Goal: Task Accomplishment & Management: Use online tool/utility

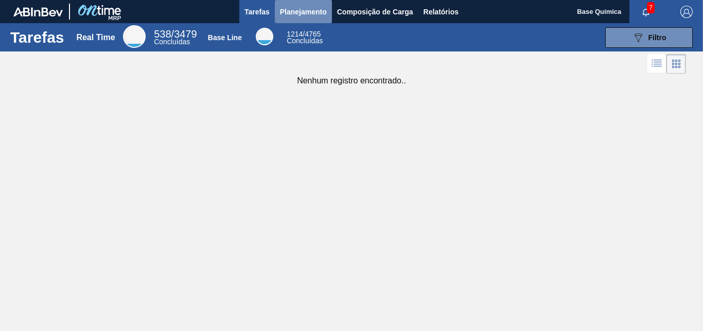
click at [300, 16] on span "Planejamento" at bounding box center [303, 12] width 47 height 12
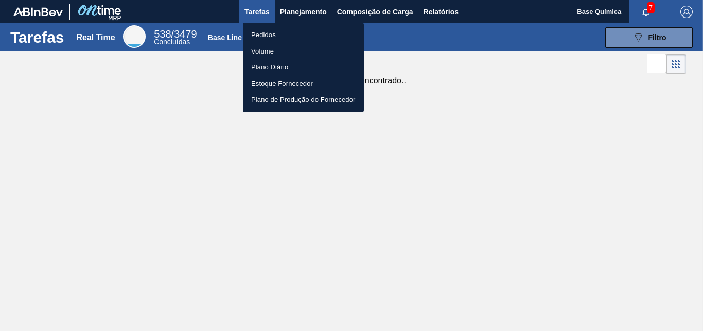
click at [277, 34] on li "Pedidos" at bounding box center [303, 35] width 121 height 16
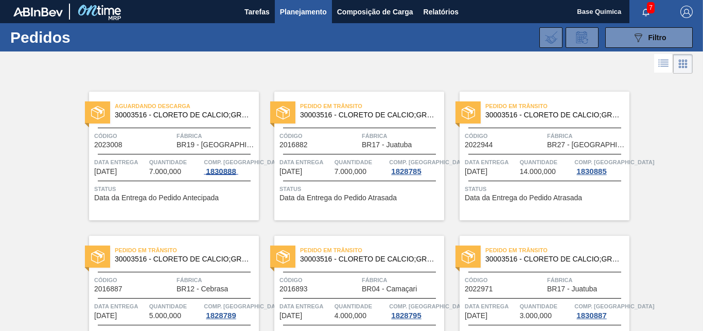
click at [215, 171] on div "1830888" at bounding box center [221, 171] width 34 height 8
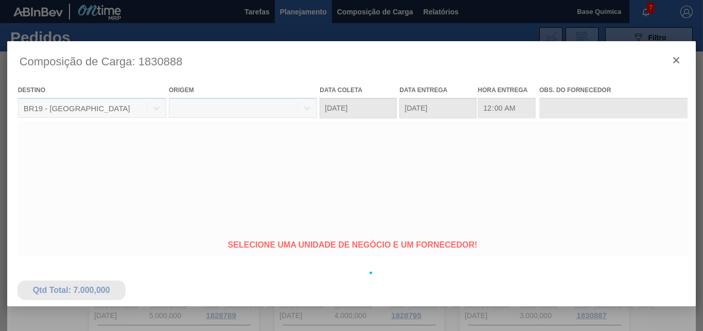
type coleta "[DATE]"
type entrega "[DATE]"
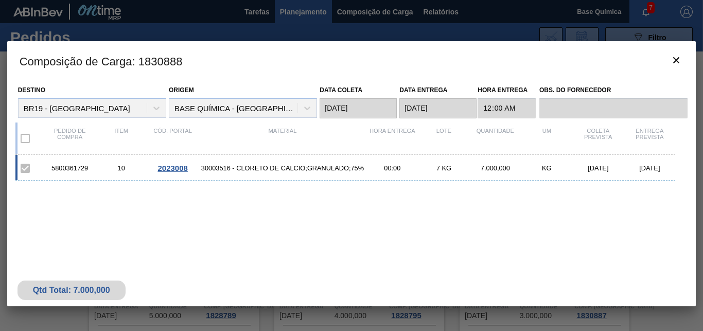
click at [163, 171] on span "2023008" at bounding box center [172, 168] width 30 height 9
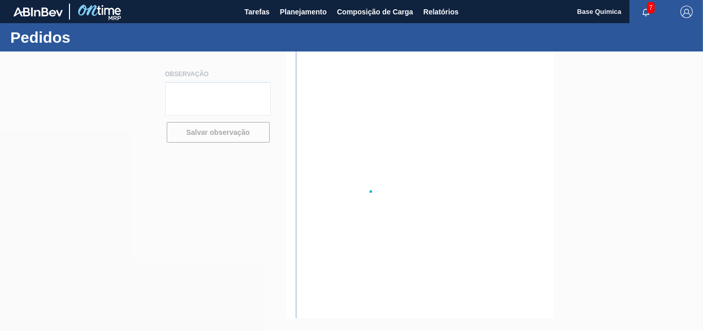
click at [163, 171] on div at bounding box center [351, 190] width 703 height 279
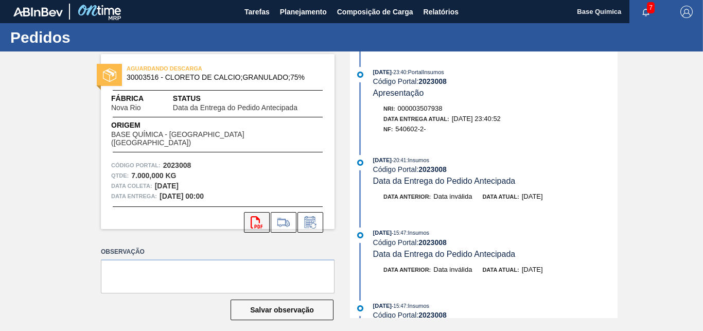
click at [255, 216] on icon at bounding box center [257, 222] width 12 height 12
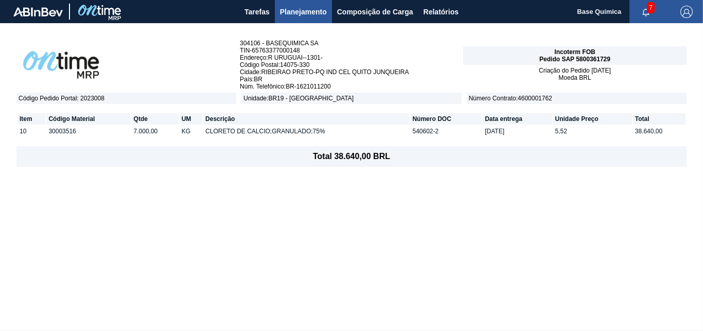
click at [637, 9] on span "button" at bounding box center [646, 12] width 25 height 8
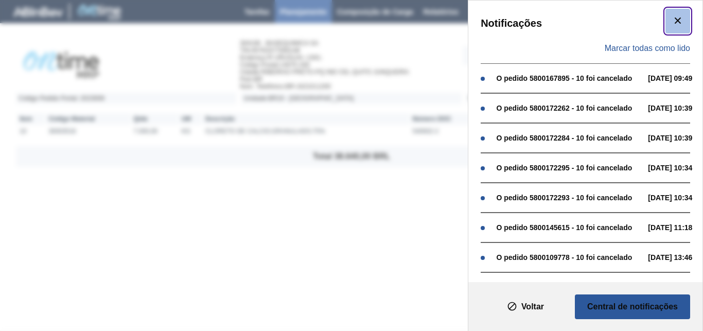
click at [675, 22] on icon "botão de ícone" at bounding box center [678, 20] width 6 height 6
